Goal: Task Accomplishment & Management: Manage account settings

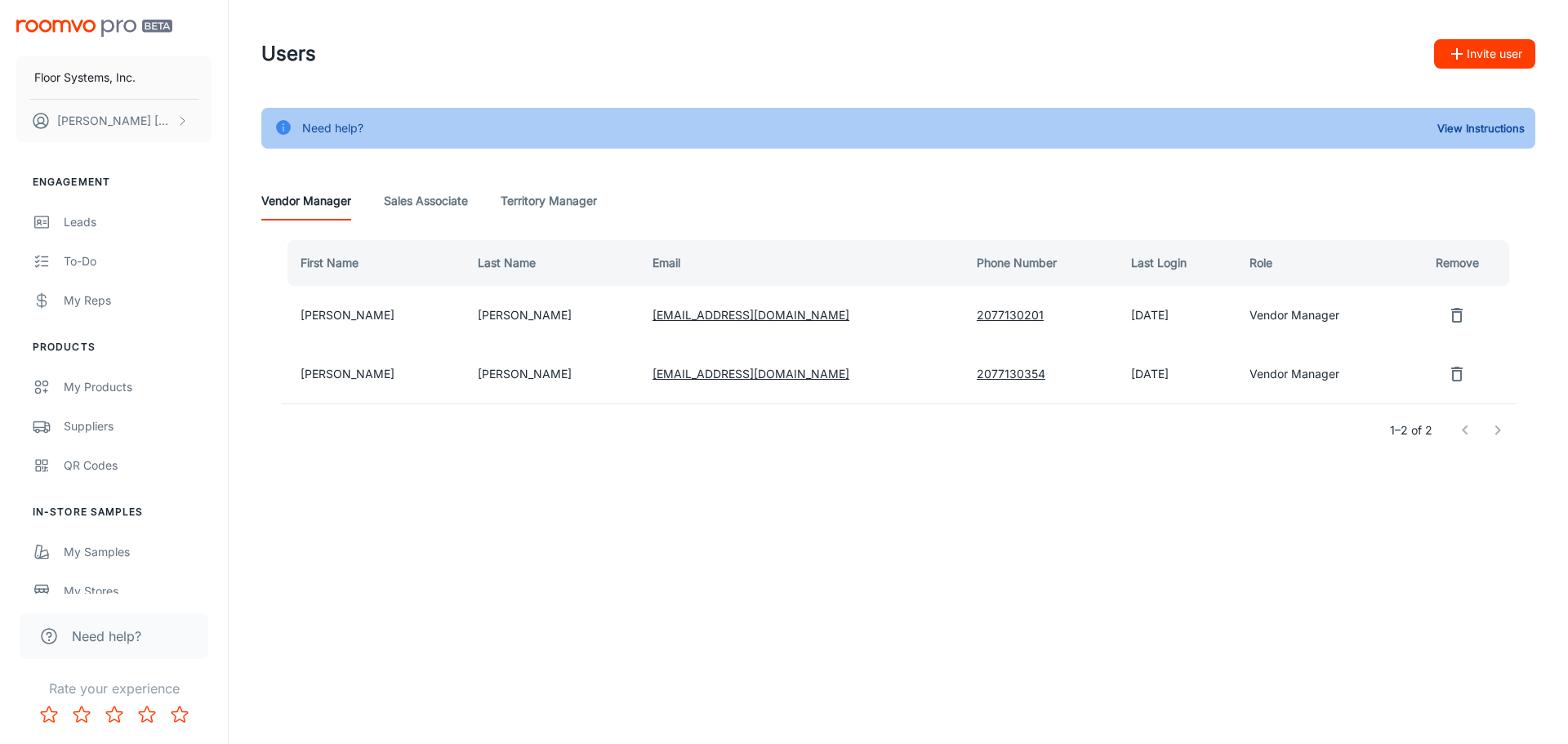
click at [79, 25] on img "scrollable content" at bounding box center [94, 28] width 156 height 17
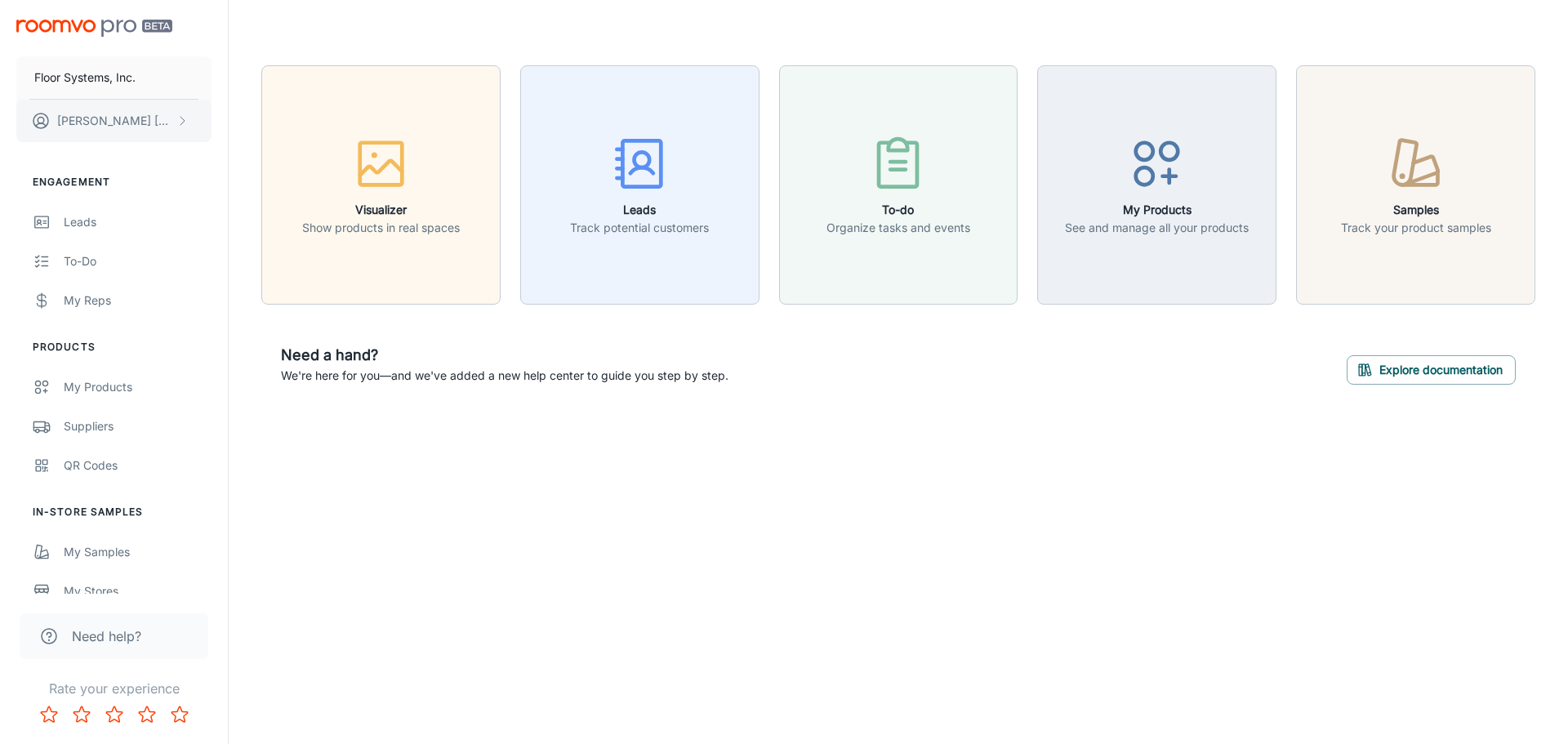
click at [122, 125] on p "[PERSON_NAME]" at bounding box center [114, 121] width 115 height 18
click at [240, 155] on li "Log out" at bounding box center [256, 148] width 88 height 28
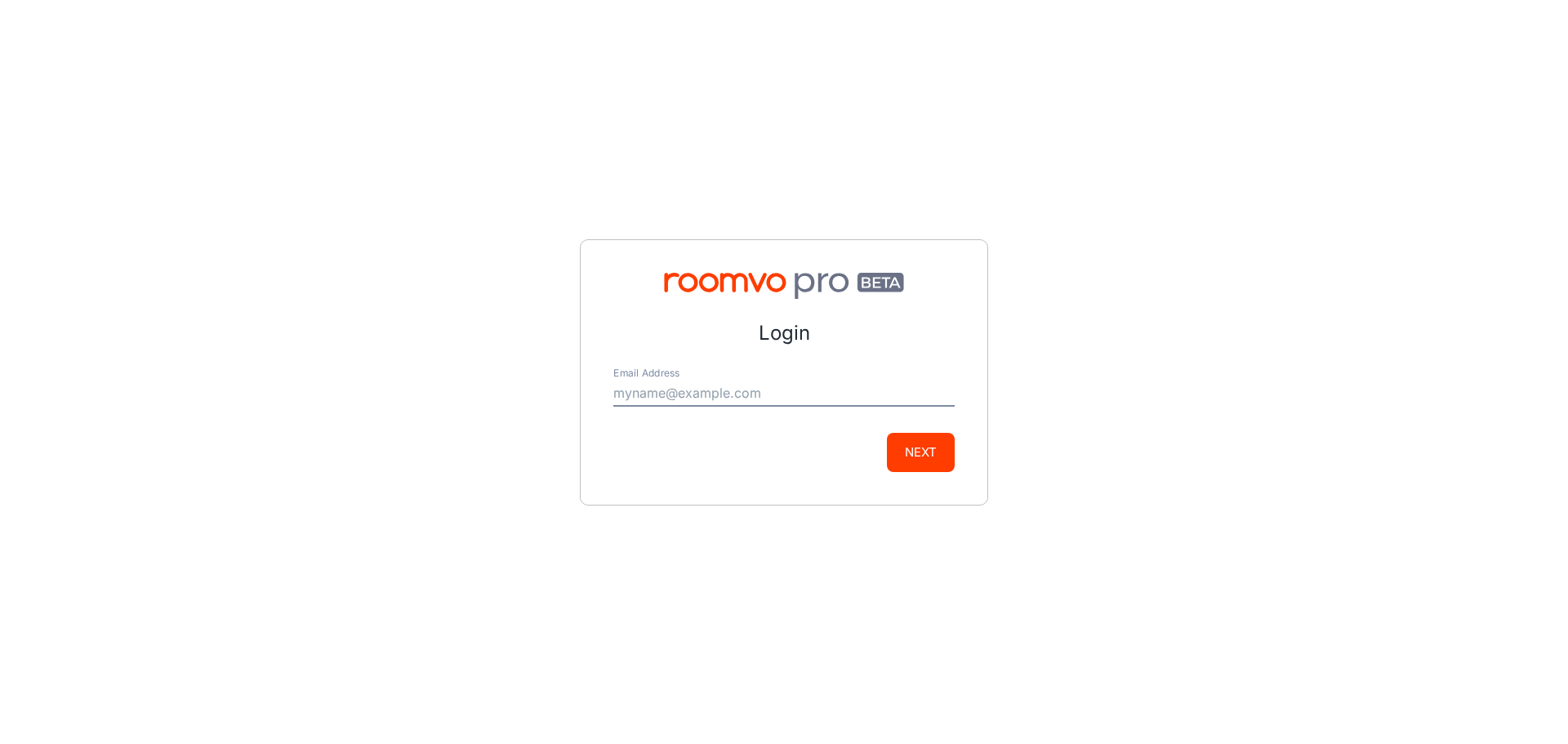
click at [777, 288] on img at bounding box center [784, 286] width 342 height 26
drag, startPoint x: 879, startPoint y: 282, endPoint x: 866, endPoint y: 285, distance: 13.3
click at [878, 282] on img at bounding box center [784, 286] width 342 height 26
click at [787, 339] on h4 "Login" at bounding box center [784, 333] width 342 height 29
